Goal: Task Accomplishment & Management: Manage account settings

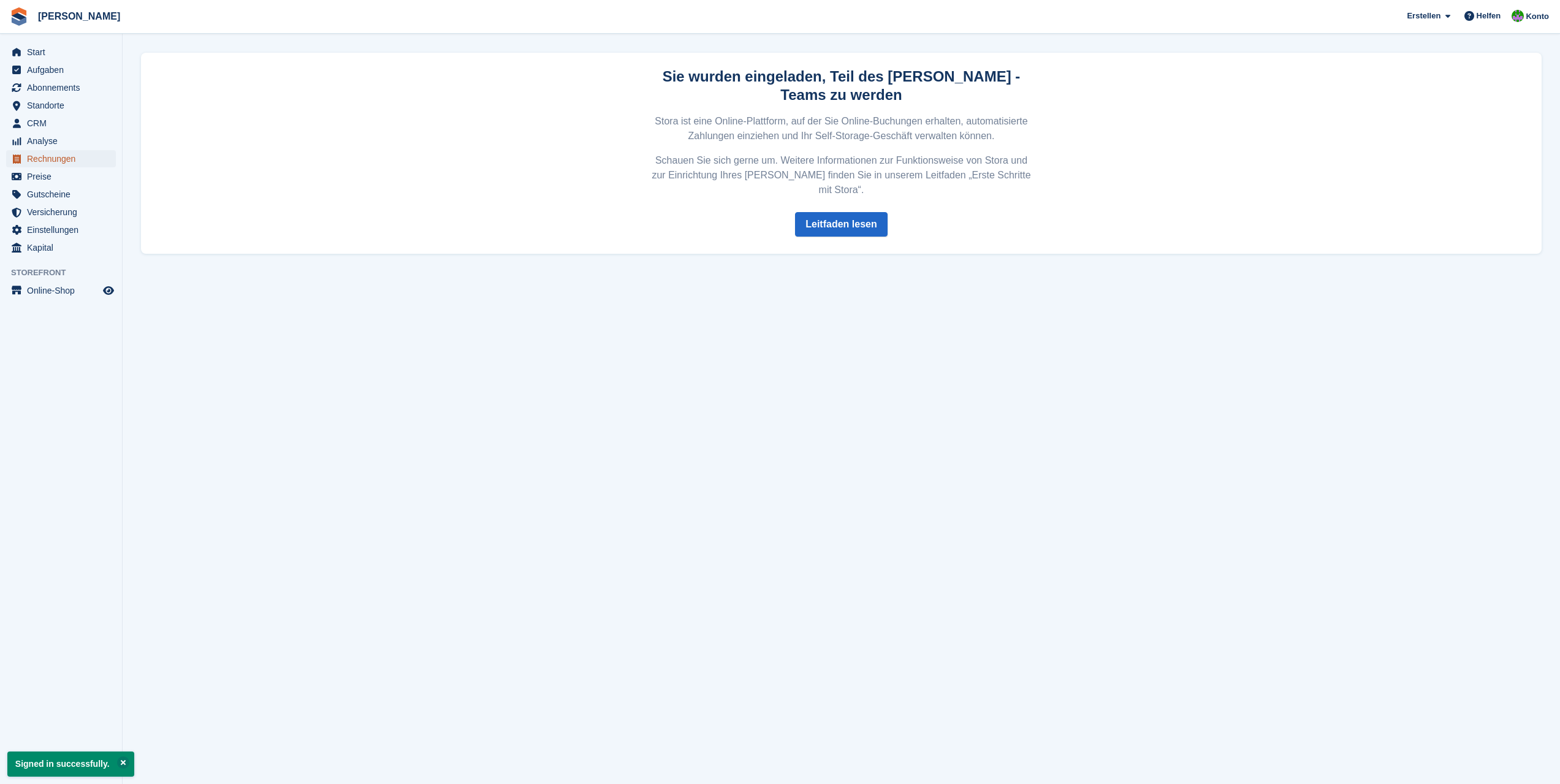
click at [36, 163] on span "Rechnungen" at bounding box center [64, 159] width 74 height 17
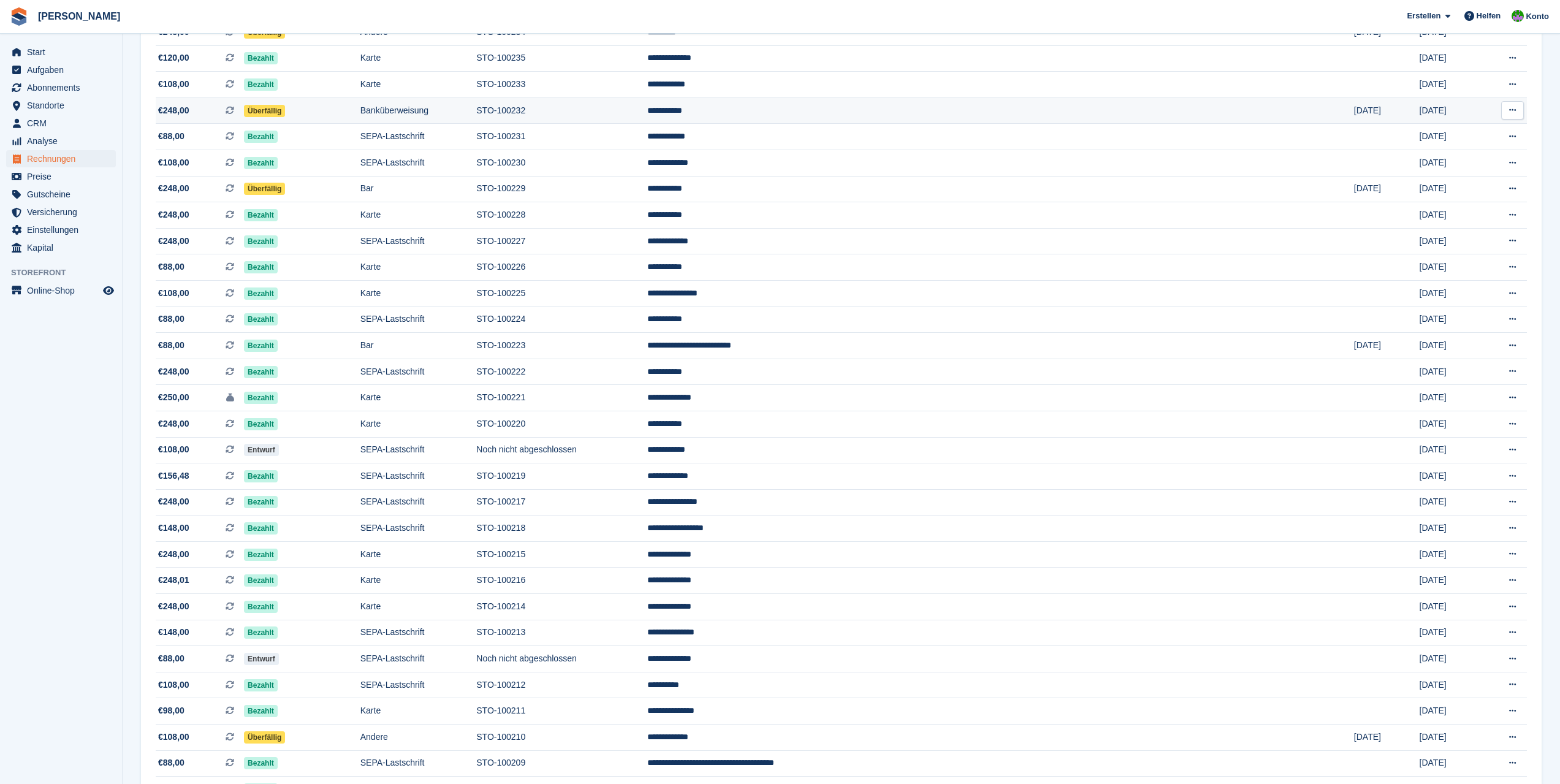
scroll to position [674, 0]
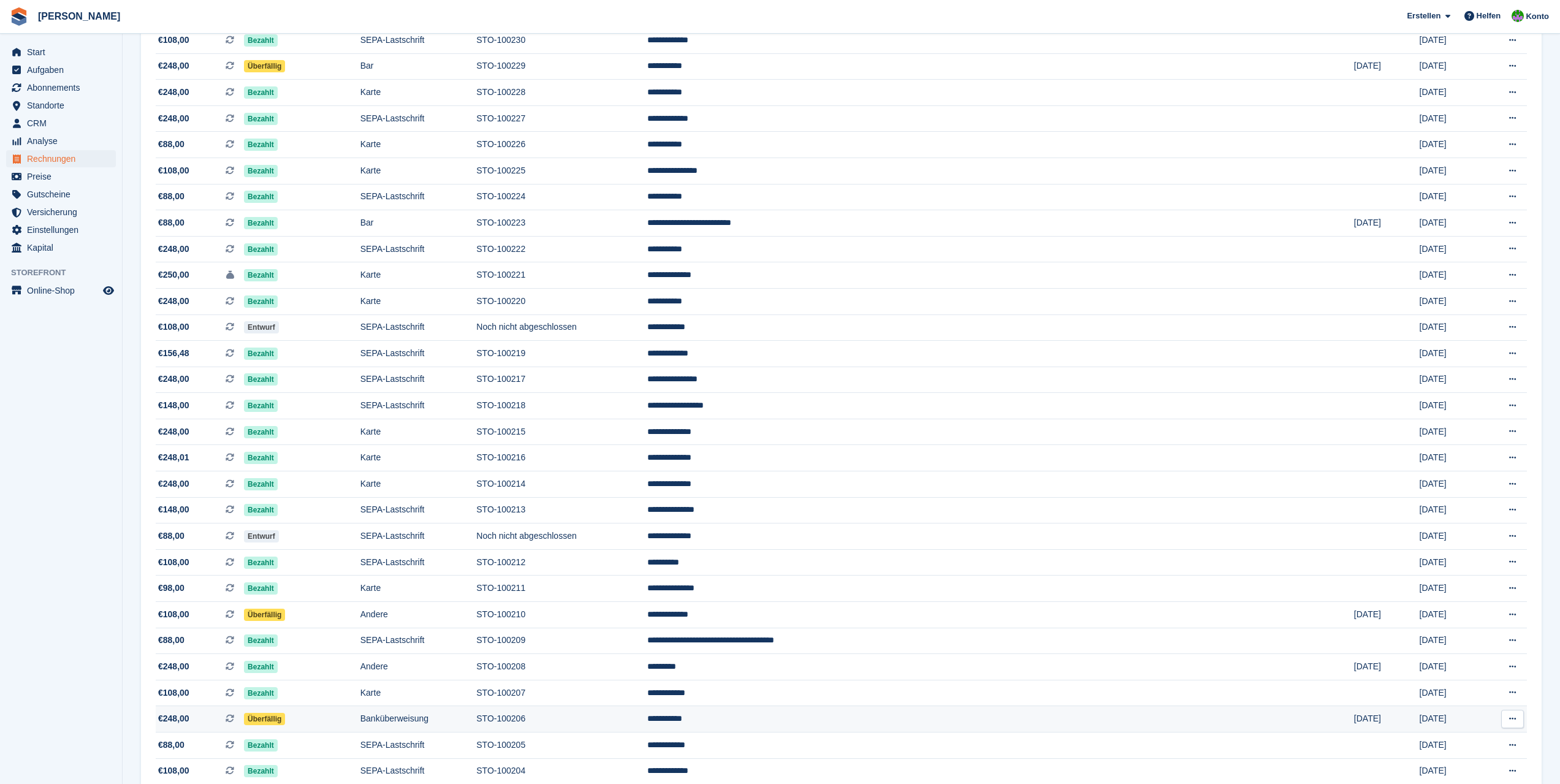
click at [644, 724] on td "STO-100206" at bounding box center [562, 720] width 170 height 27
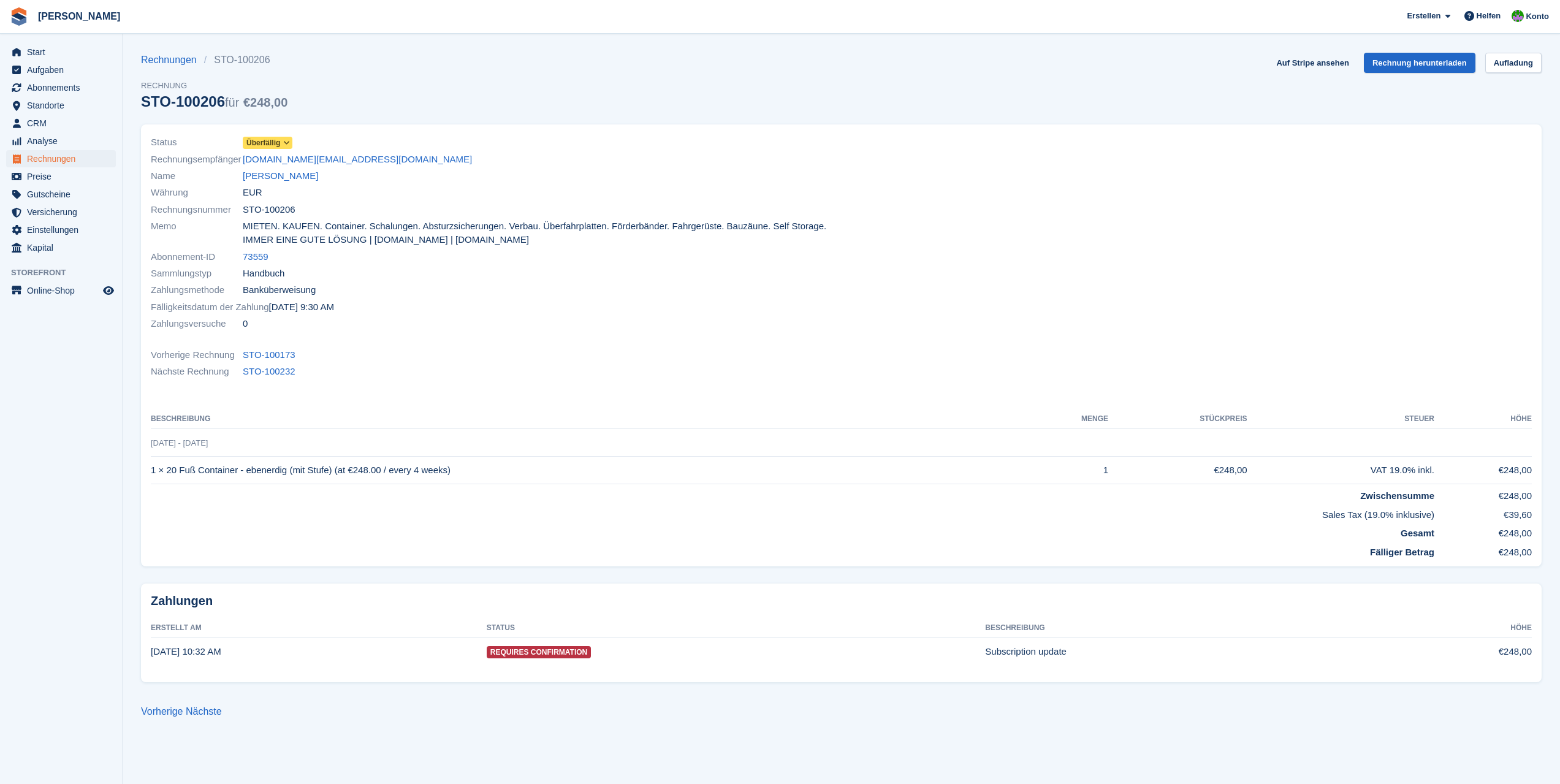
click at [287, 143] on icon at bounding box center [286, 142] width 7 height 7
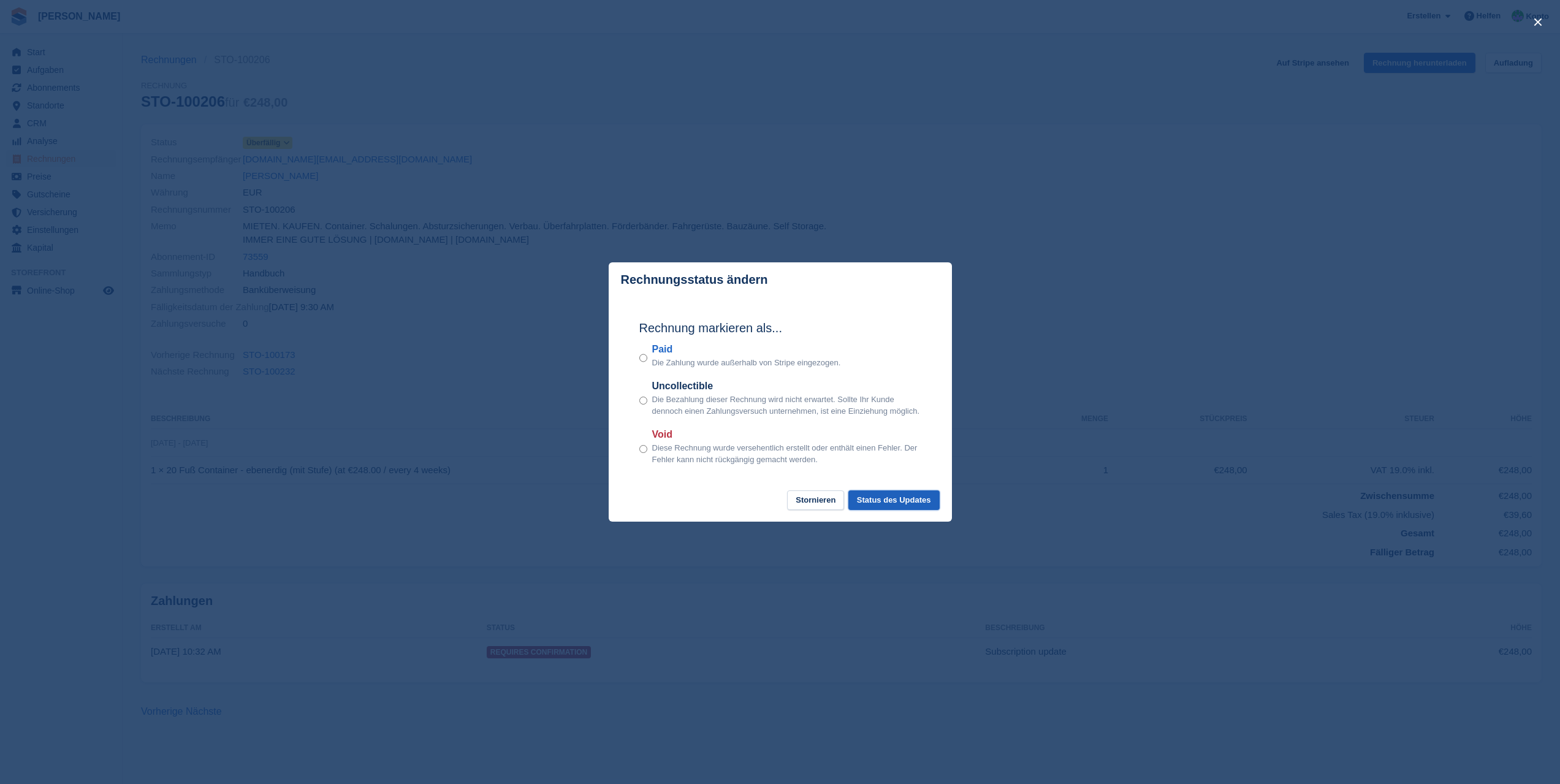
click at [880, 503] on button "Status des Updates" at bounding box center [894, 500] width 91 height 20
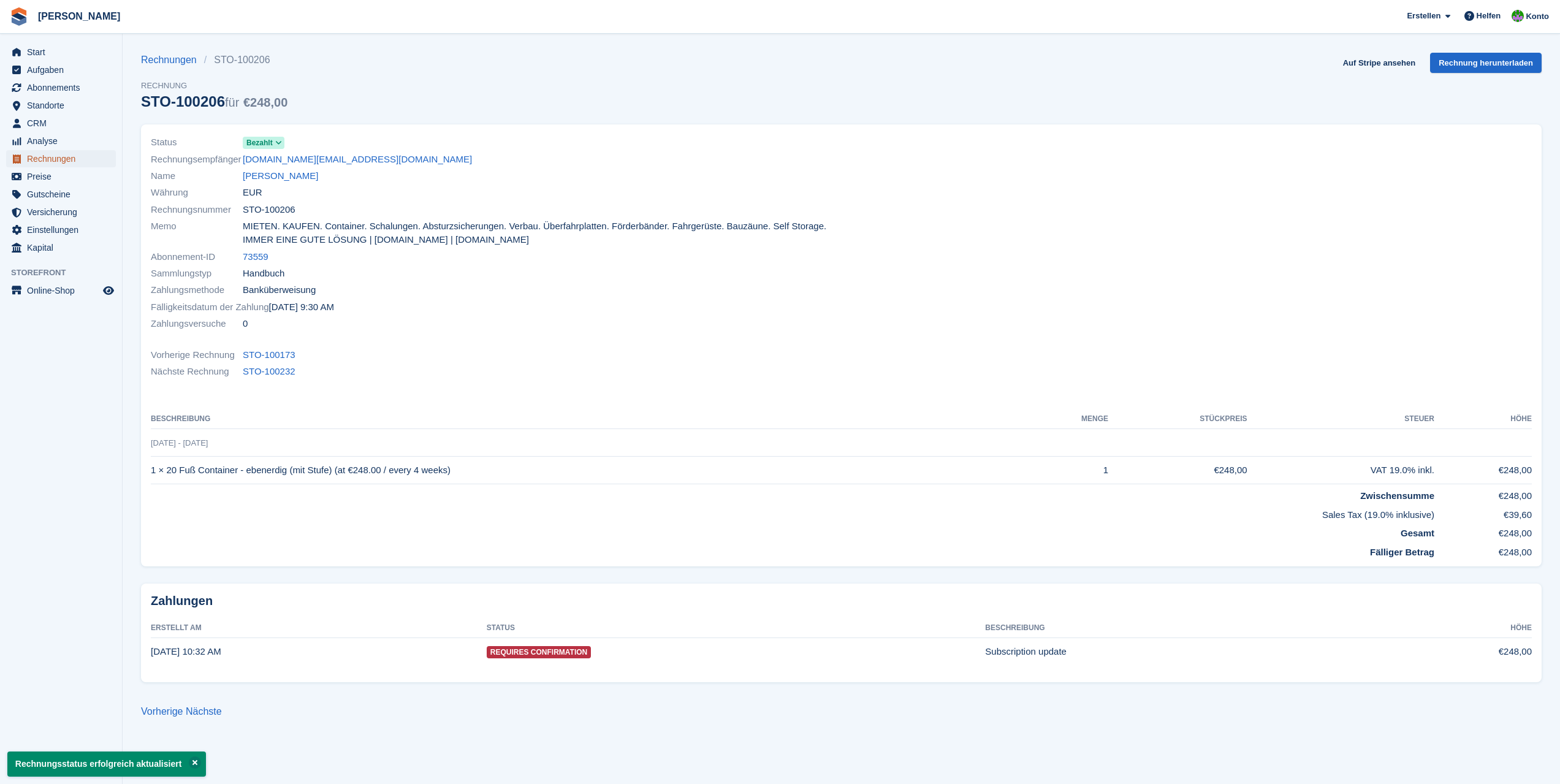
click at [43, 161] on span "Rechnungen" at bounding box center [64, 159] width 74 height 17
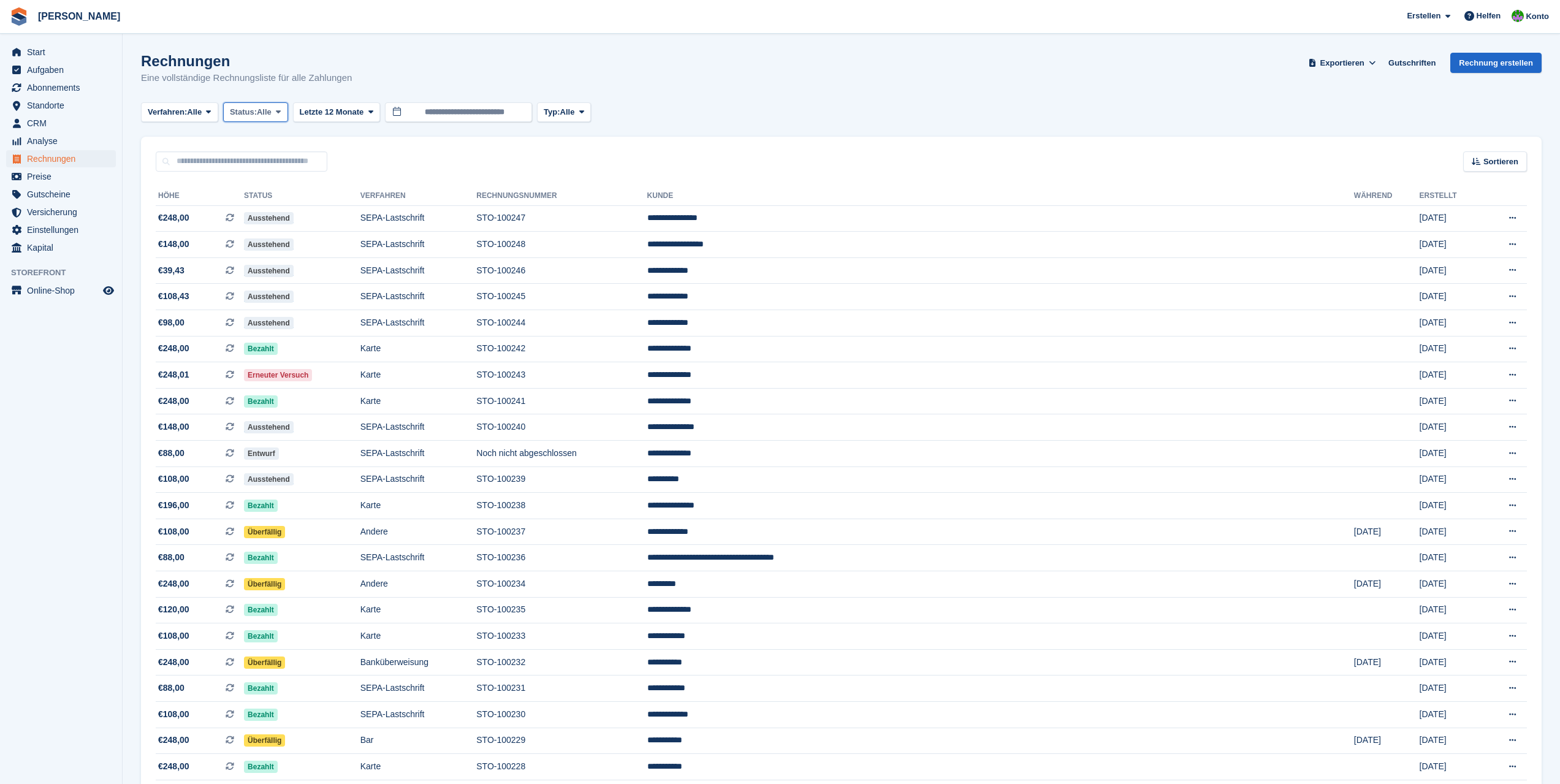
click at [282, 120] on button "Status: Alle" at bounding box center [256, 112] width 65 height 20
click at [252, 209] on link "Offen" at bounding box center [282, 207] width 106 height 22
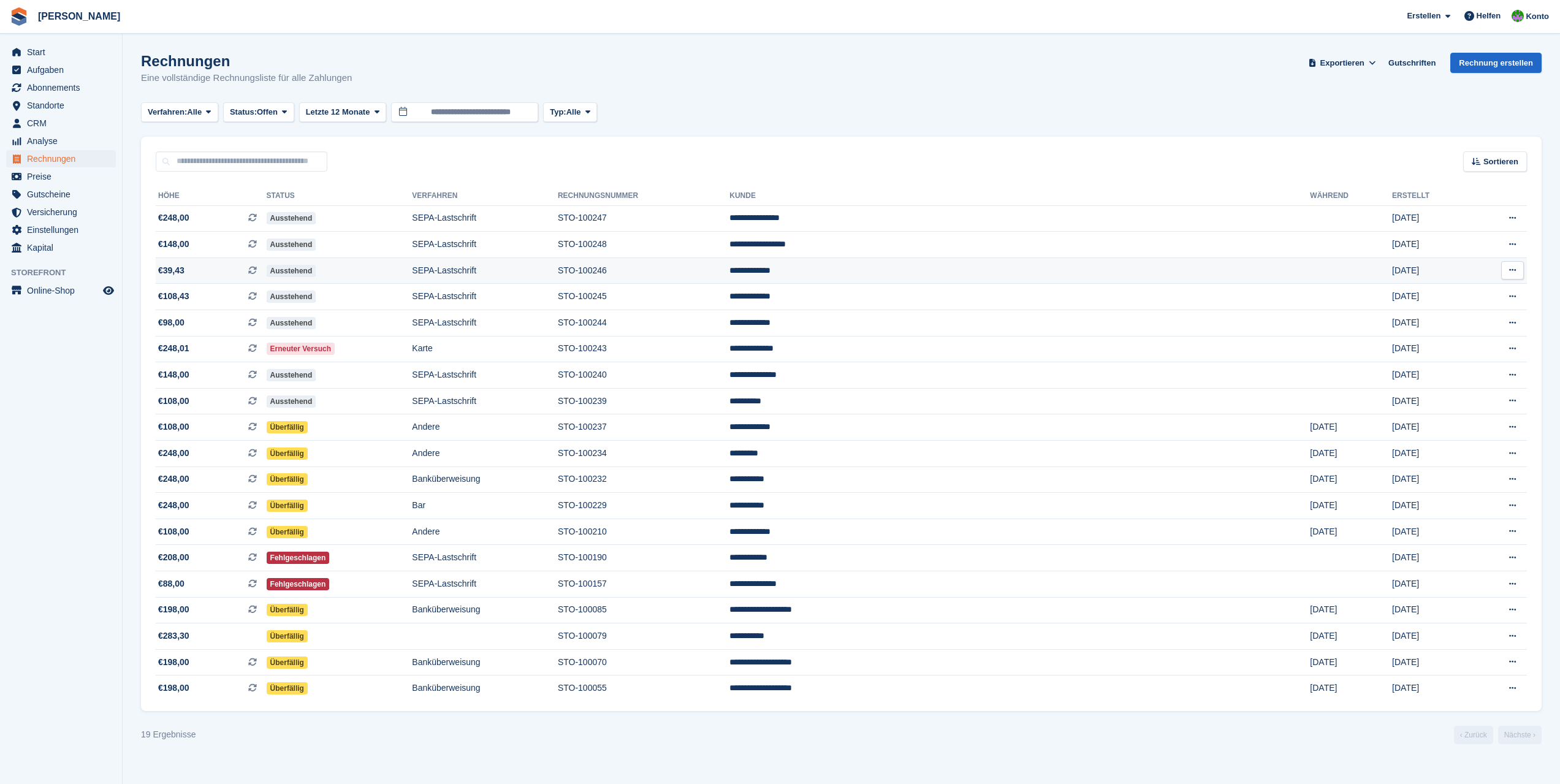
click at [730, 273] on td "STO-100246" at bounding box center [643, 270] width 171 height 27
